Goal: Information Seeking & Learning: Learn about a topic

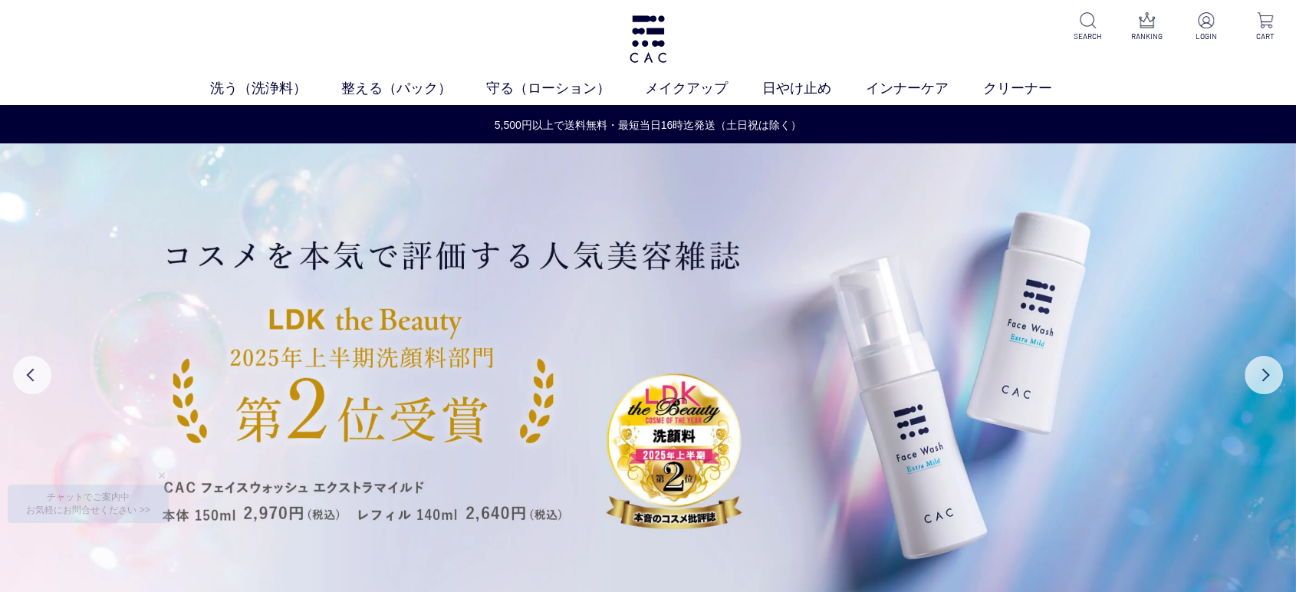
click at [957, 8] on div "洗う（洗浄料） 液体洗浄料 パウダー洗浄料 泡洗顔料 グッズ 整える（パック） フェイスパック ヘアパック 守る（ローション） 保湿化粧水 柔軟化粧水 美容液…" at bounding box center [648, 52] width 1296 height 105
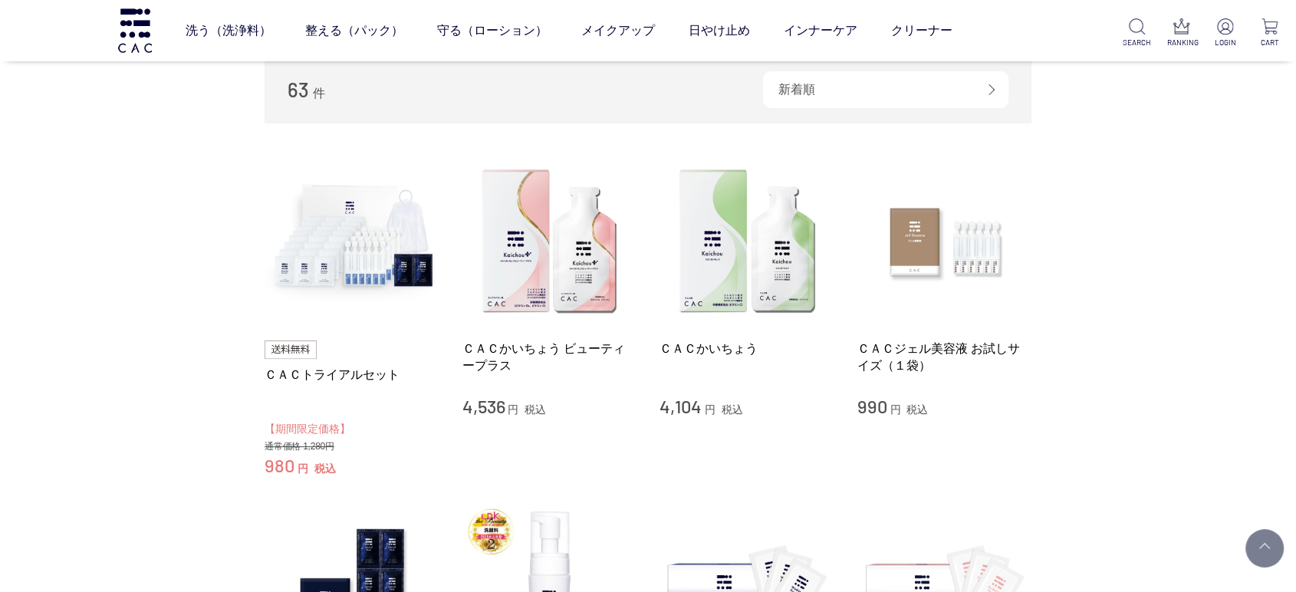
scroll to position [170, 0]
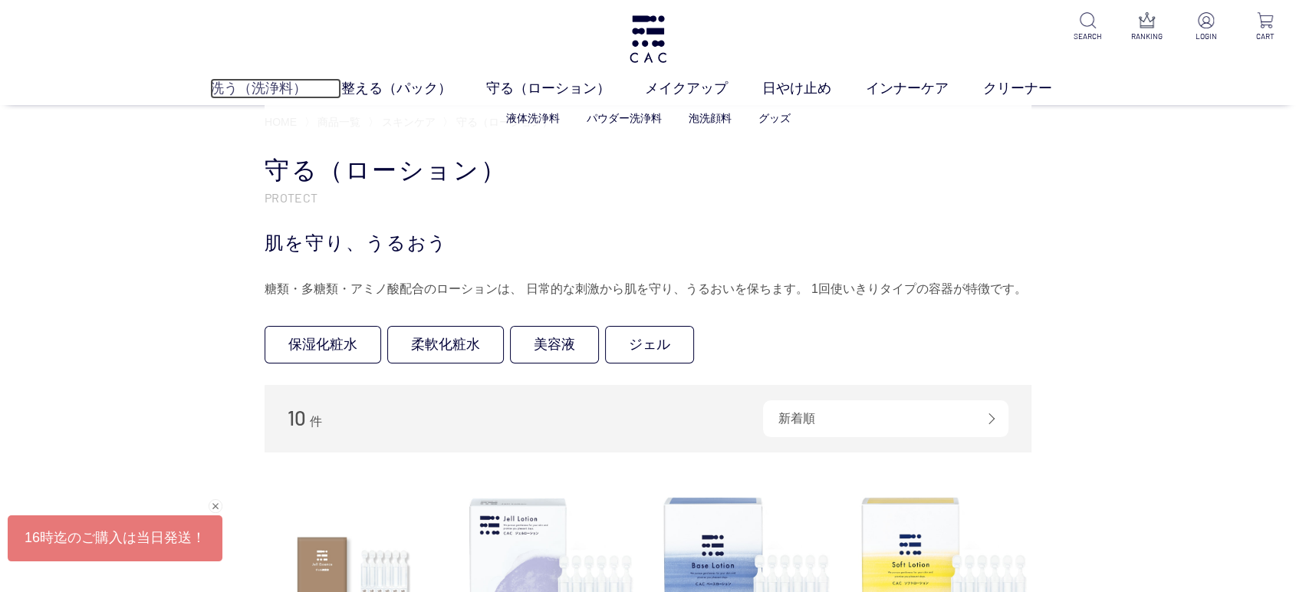
click at [276, 81] on link "洗う（洗浄料）" at bounding box center [275, 88] width 131 height 21
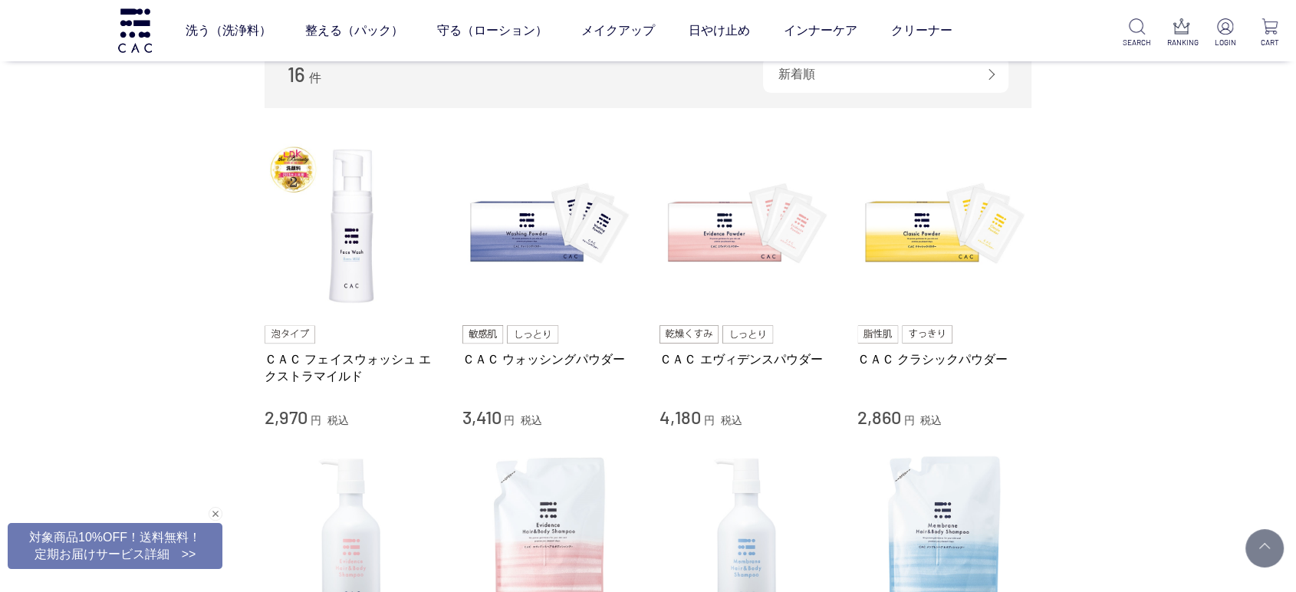
scroll to position [221, 0]
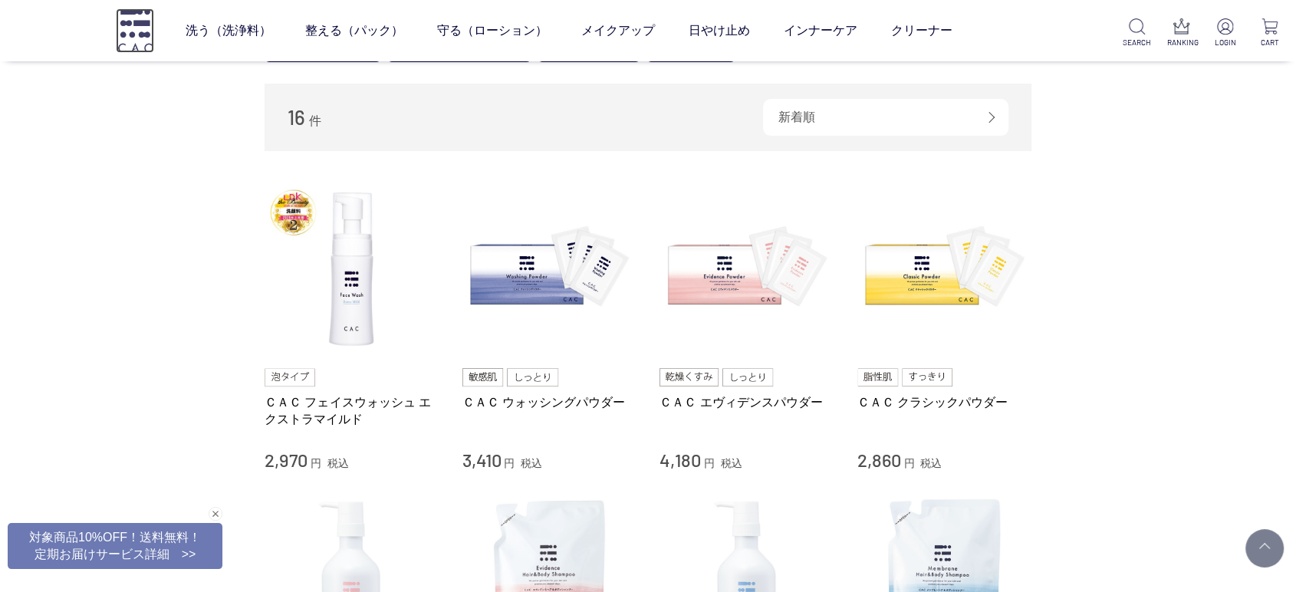
click at [127, 36] on img at bounding box center [135, 30] width 38 height 44
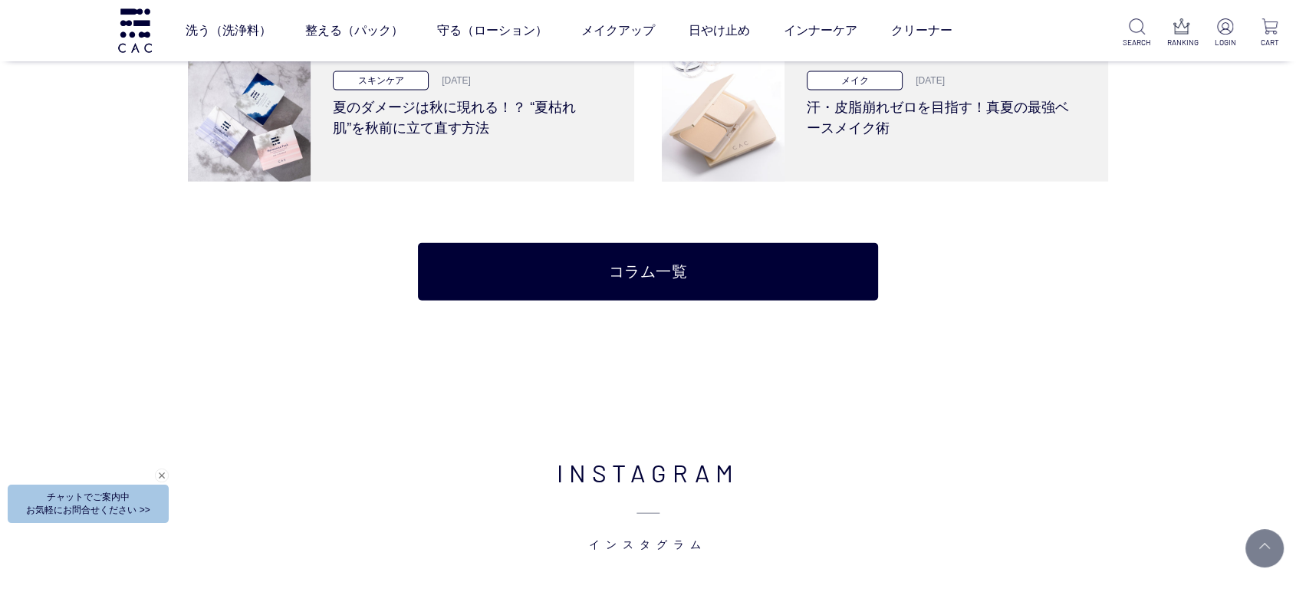
scroll to position [2981, 0]
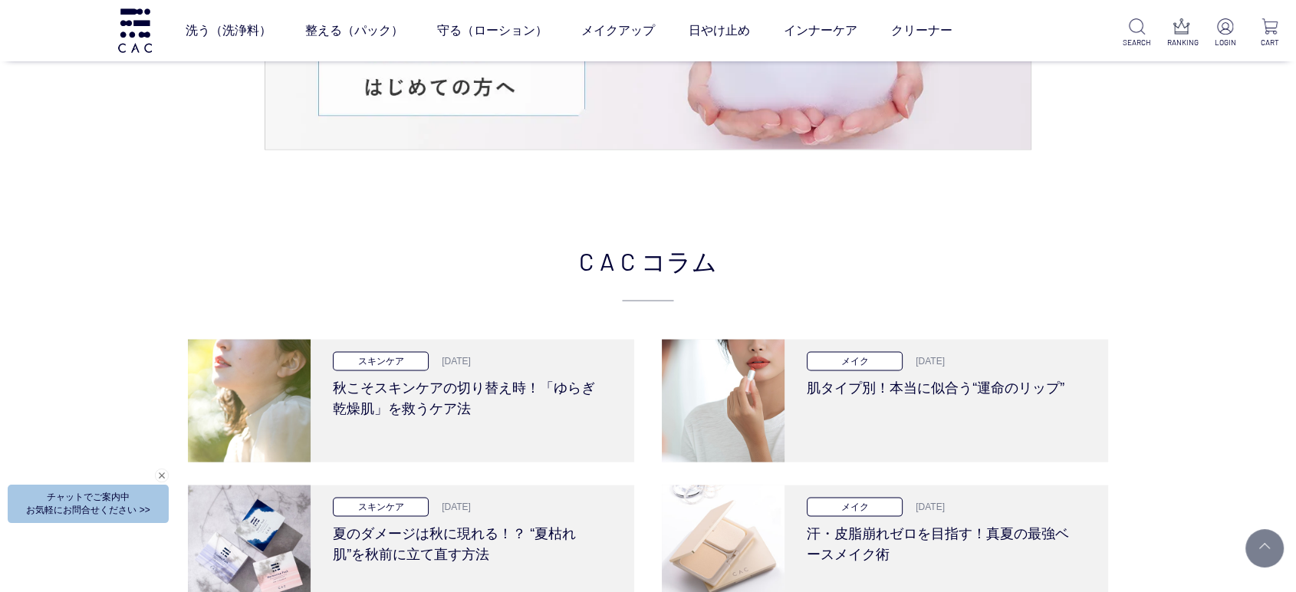
click at [462, 329] on div "CAC コラム スキンケア 2025.10.09 秋こそスキンケアの切り替え時！「ゆらぎ乾燥肌」を救うケア法 メイク 2025.09.25 肌タイプ別！本当に…" at bounding box center [648, 484] width 920 height 485
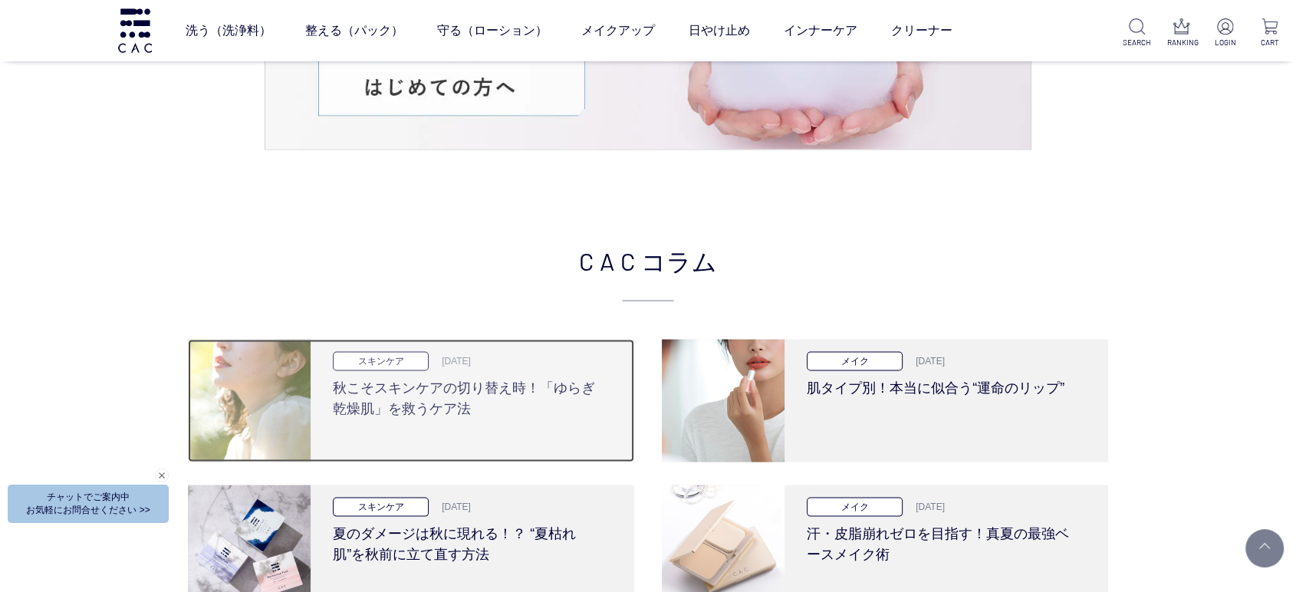
click at [439, 409] on h3 "秋こそスキンケアの切り替え時！「ゆらぎ乾燥肌」を救うケア法" at bounding box center [467, 395] width 268 height 48
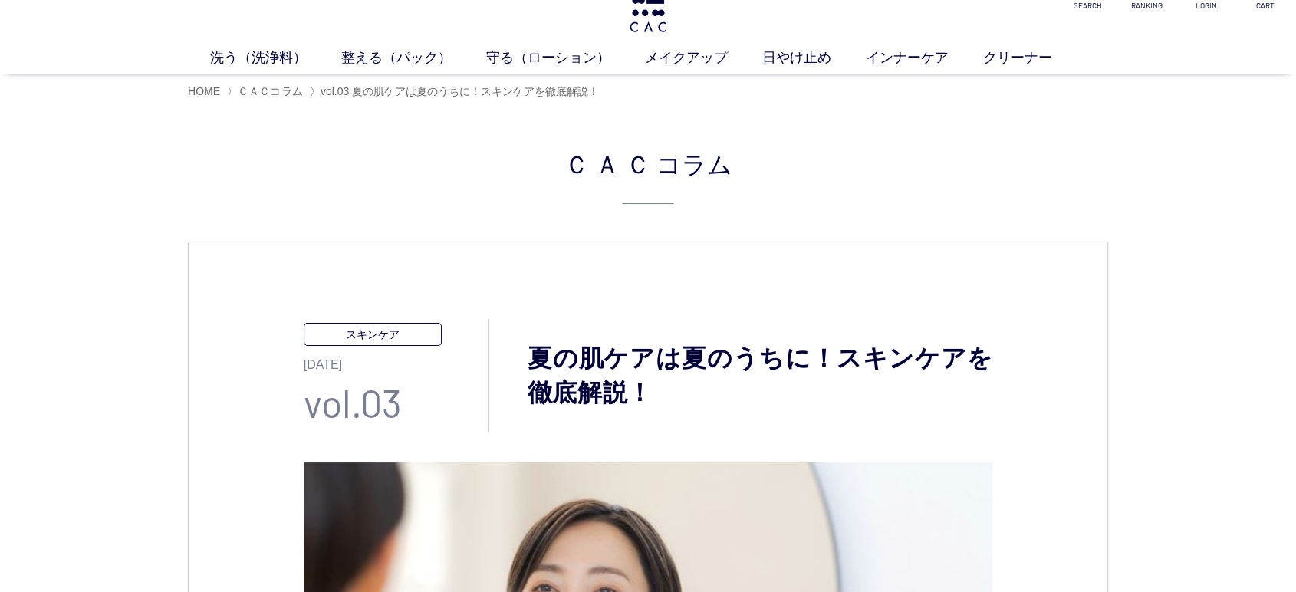
scroll to position [255, 0]
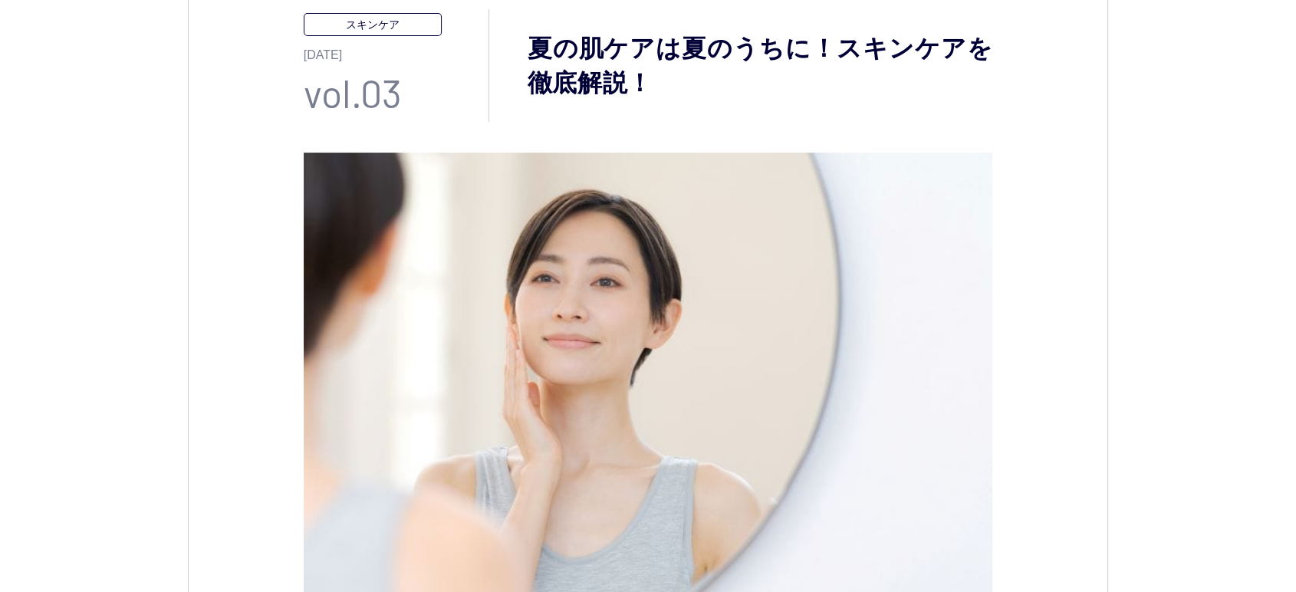
scroll to position [0, 0]
